Goal: Information Seeking & Learning: Learn about a topic

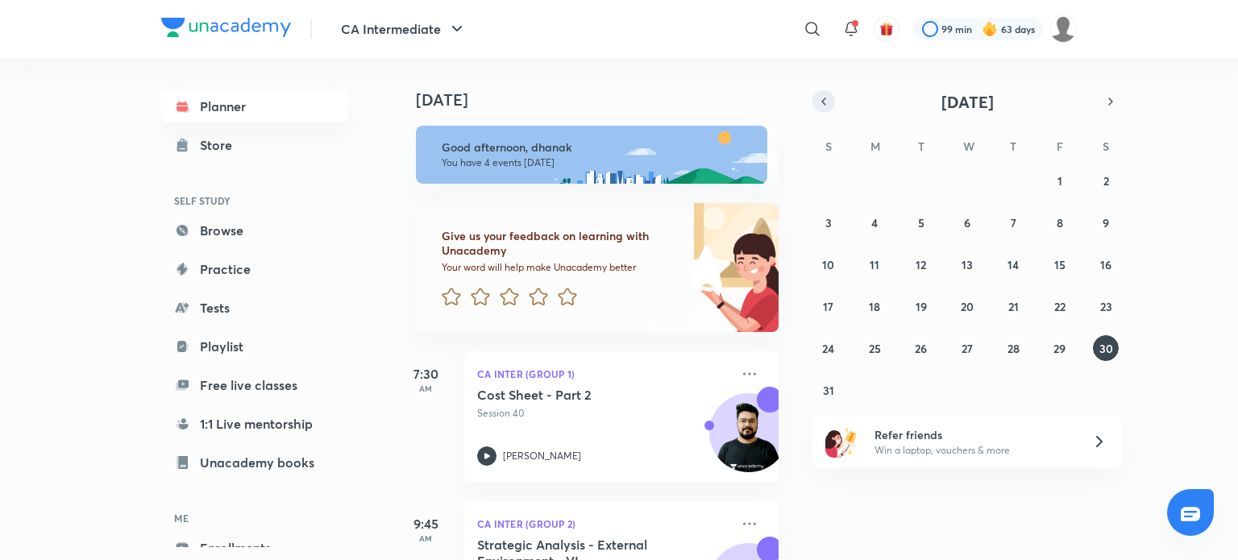
click at [820, 99] on icon "button" at bounding box center [823, 101] width 13 height 15
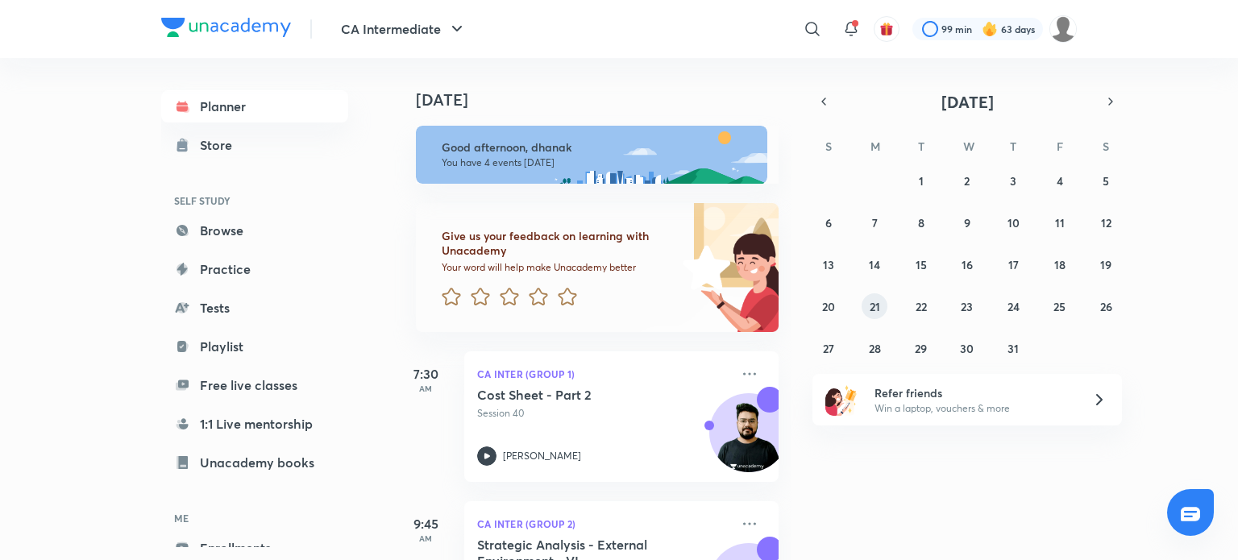
click at [875, 312] on abbr "21" at bounding box center [874, 306] width 10 height 15
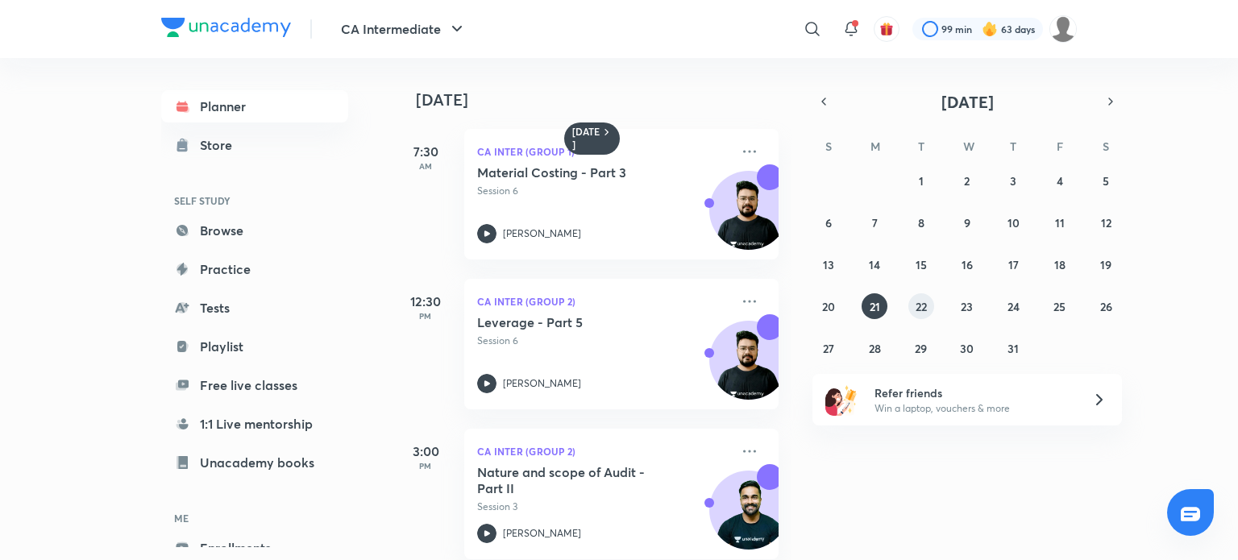
click at [924, 295] on button "22" at bounding box center [921, 306] width 26 height 26
click at [479, 384] on icon at bounding box center [486, 383] width 19 height 19
